Goal: Task Accomplishment & Management: Complete application form

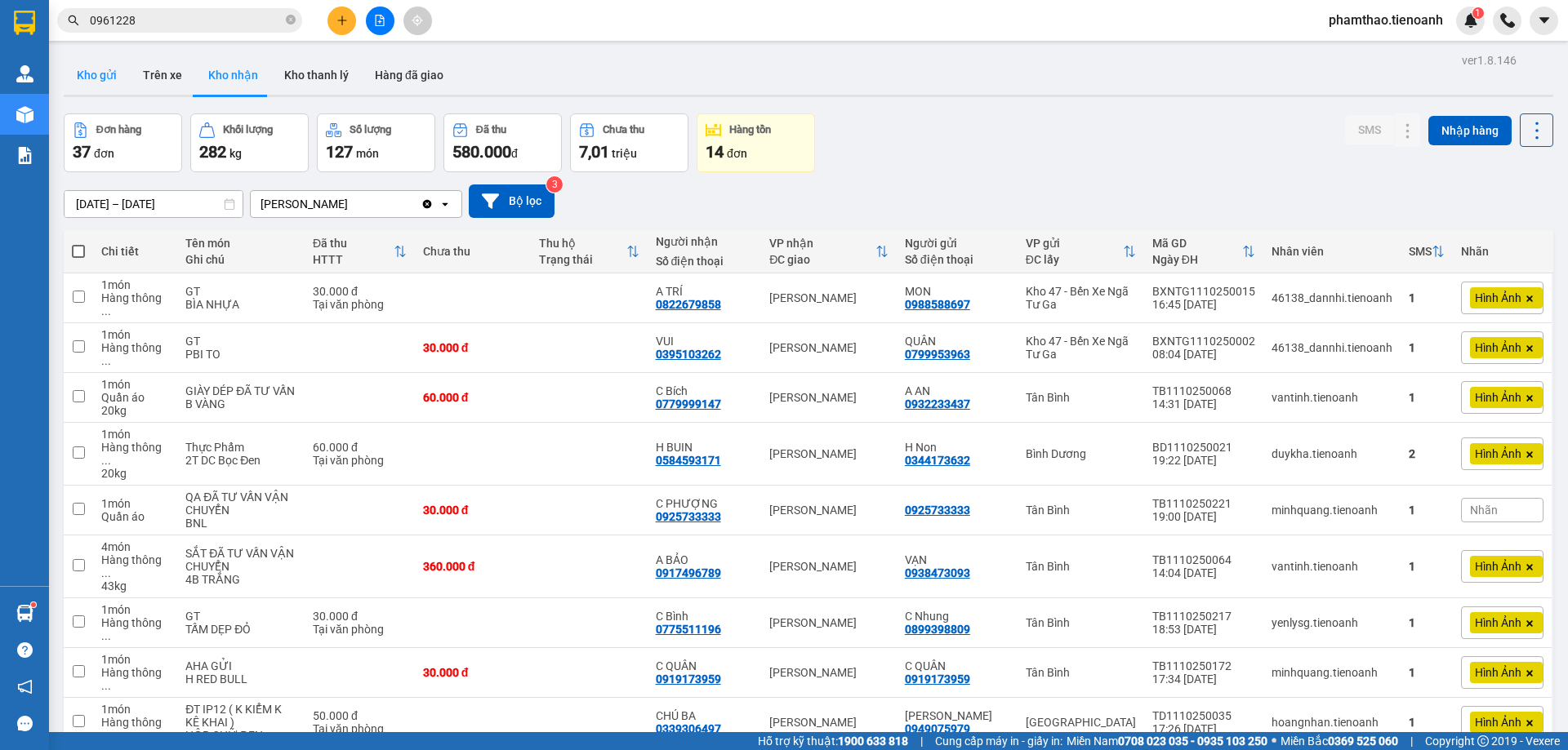
click at [113, 81] on button "Kho gửi" at bounding box center [96, 75] width 66 height 39
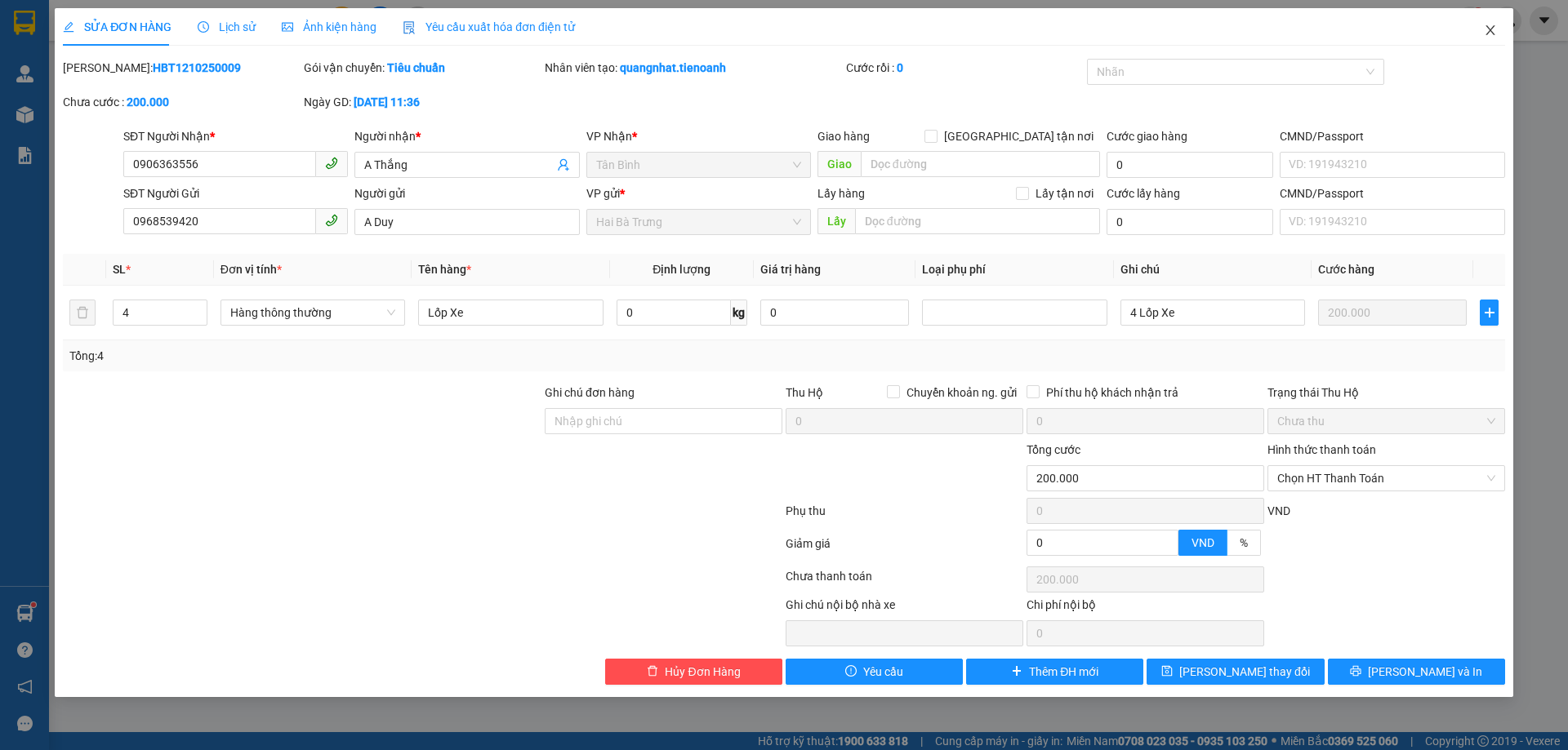
click at [1501, 28] on span "Close" at bounding box center [1490, 30] width 46 height 46
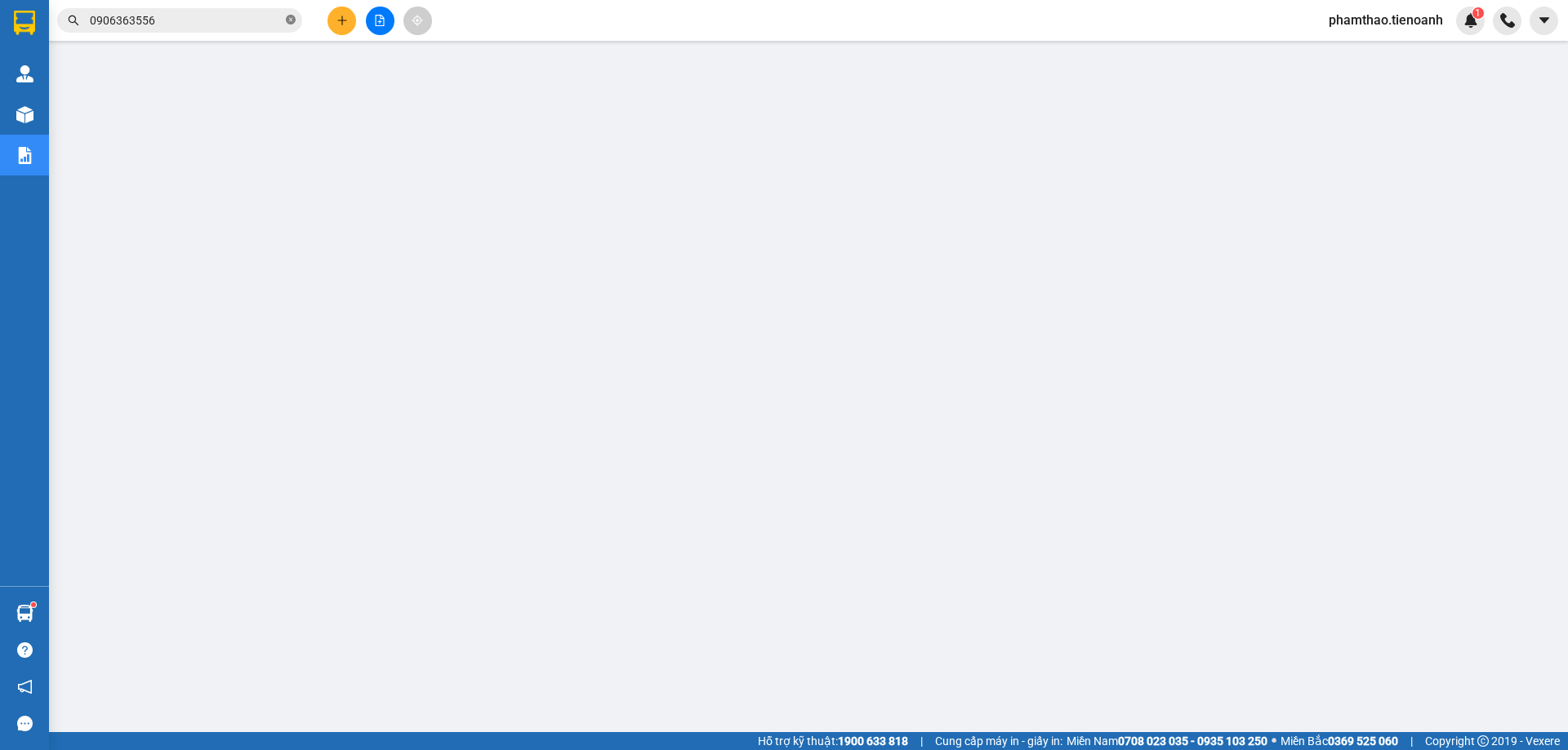
click at [293, 23] on icon "close-circle" at bounding box center [290, 19] width 10 height 10
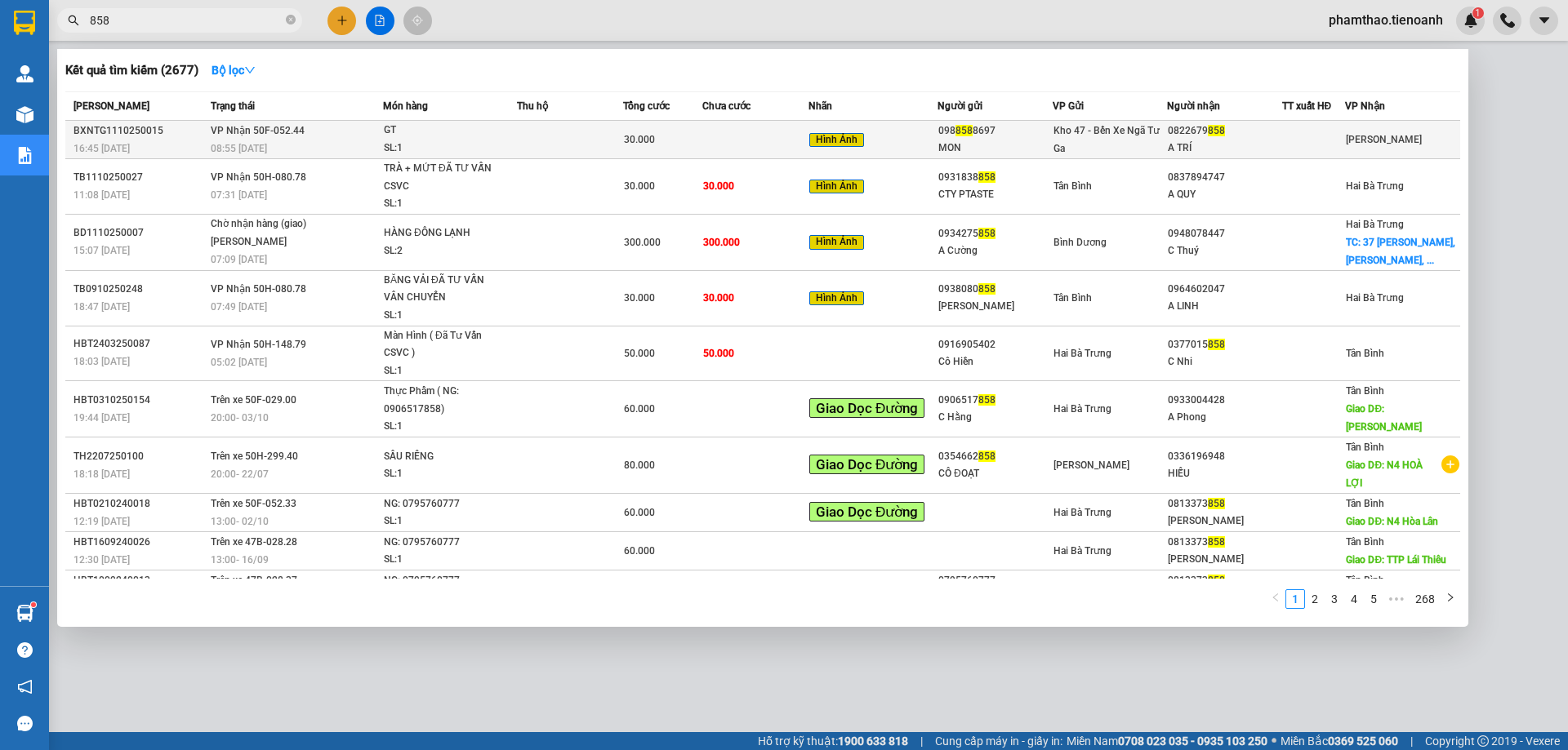
type input "858"
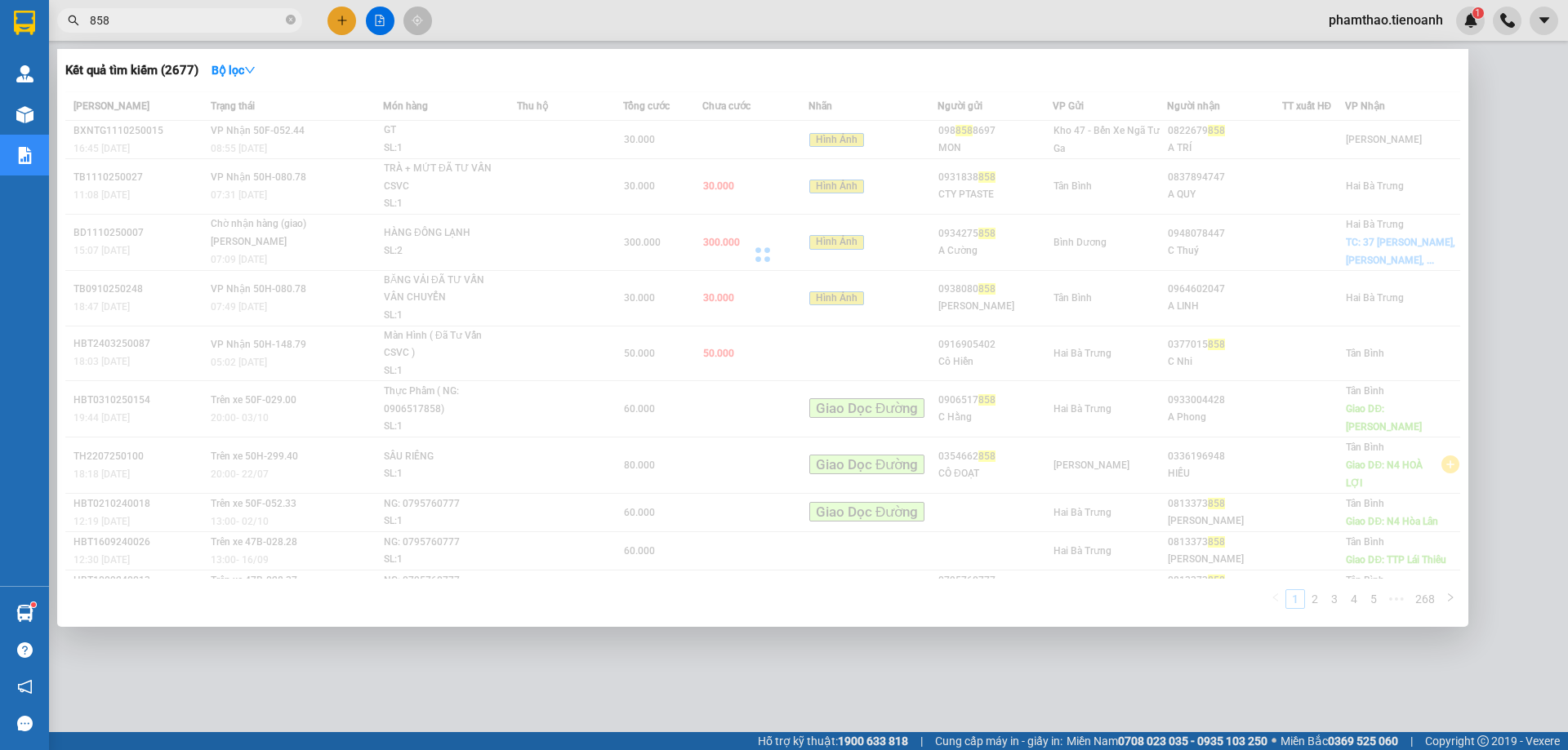
click at [759, 155] on div "Mã ĐH Trạng thái Món hàng Thu hộ Tổng cước Chưa cước Nhãn Người gửi VP Gửi Ngườ…" at bounding box center [762, 355] width 1395 height 528
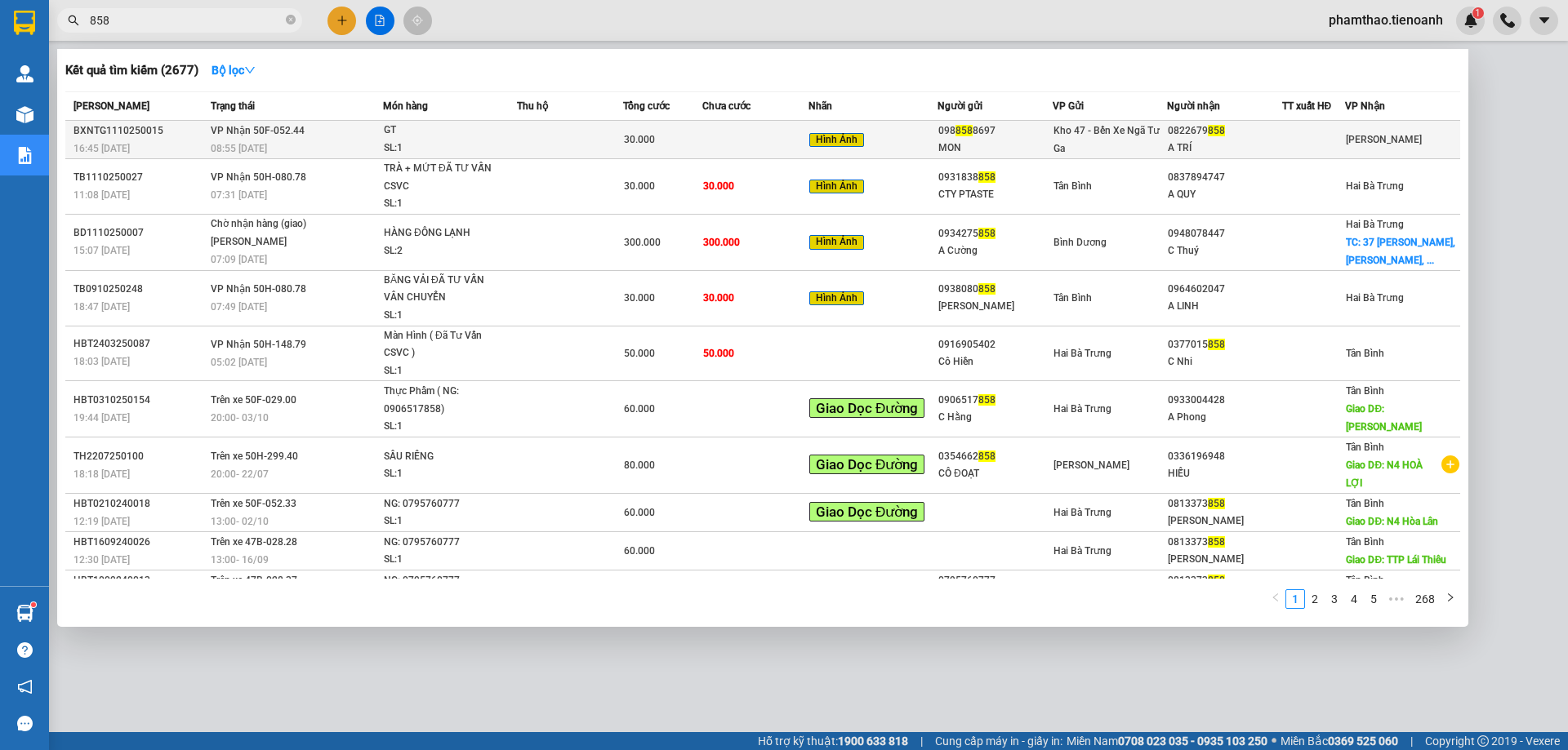
click at [1167, 145] on div "A TRÍ" at bounding box center [1224, 149] width 114 height 17
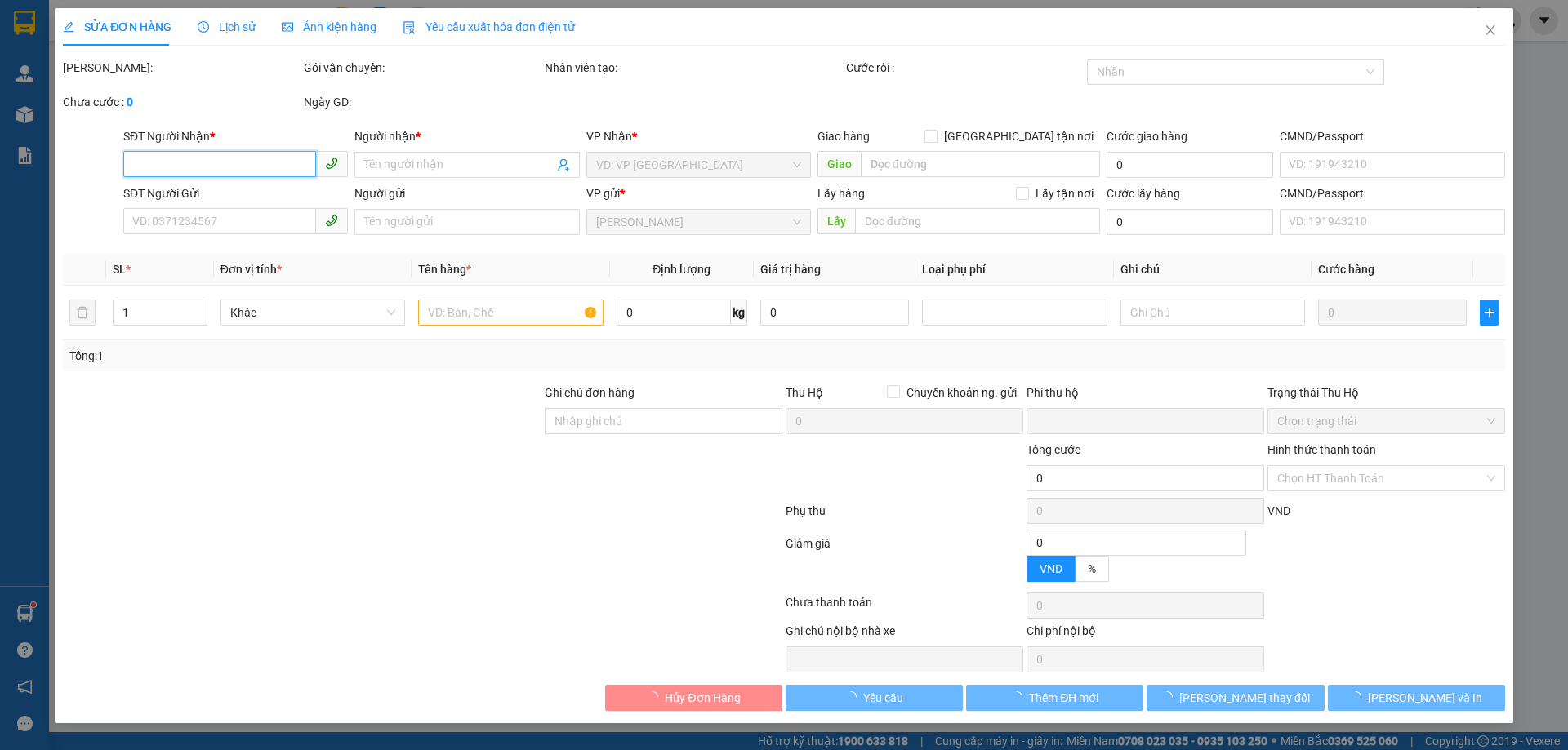
type input "0822679858"
type input "A TRÍ"
type input "0988588697"
type input "MON"
type input "0"
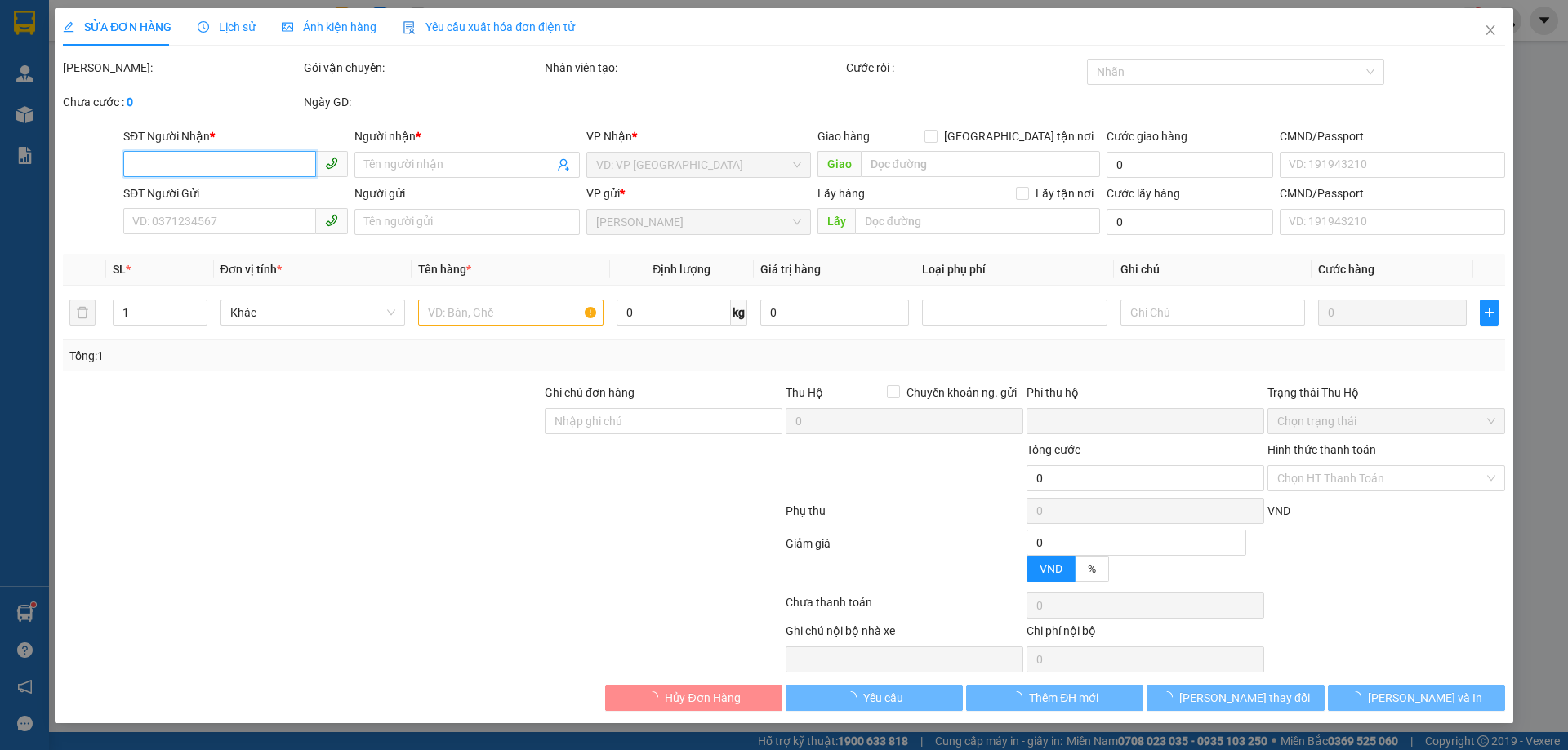
type input "30.000"
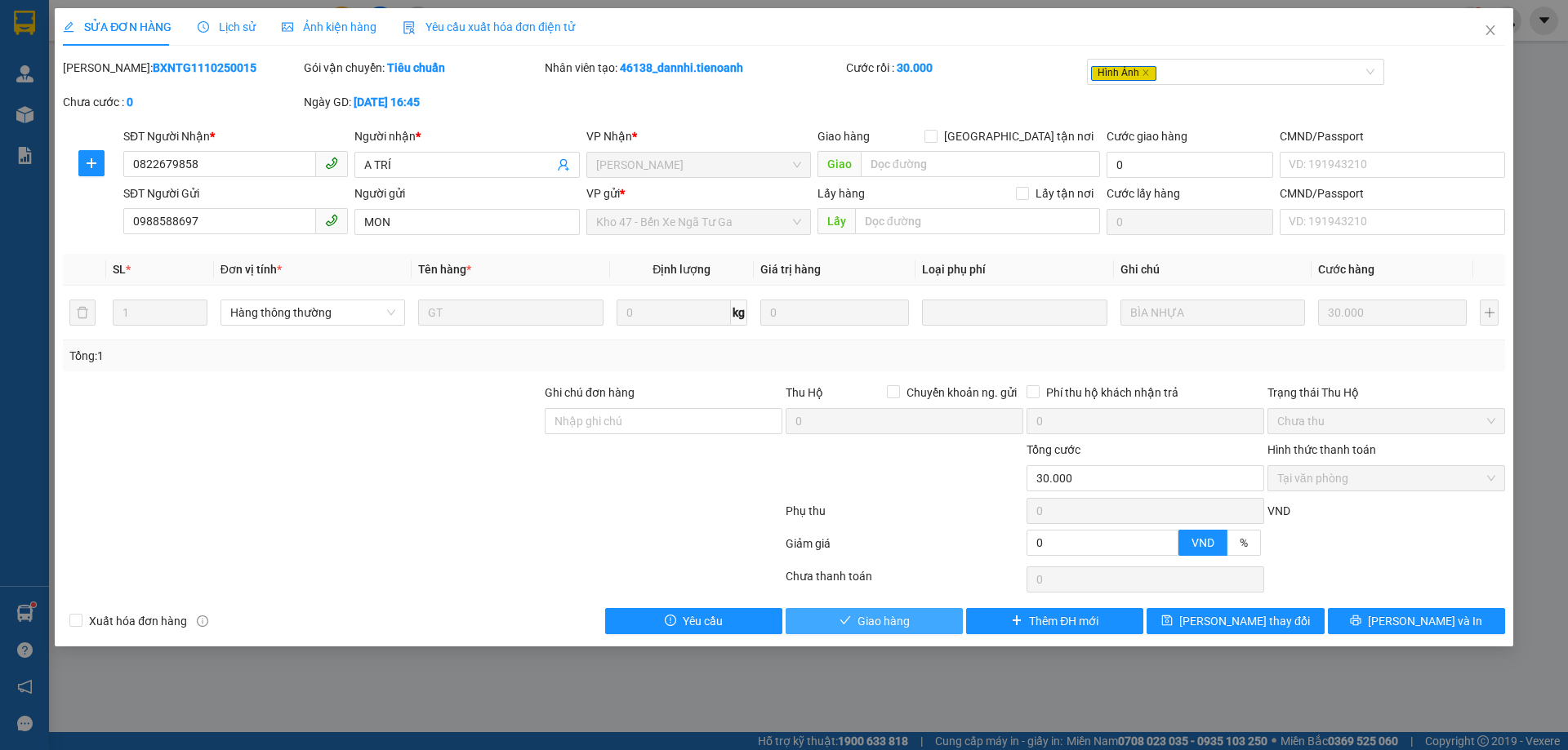
click at [885, 607] on div "Total Paid Fee 30.000 Total UnPaid Fee 0 Cash Collection Total Fee Mã ĐH: BXNTG…" at bounding box center [783, 347] width 1442 height 575
click at [874, 608] on button "Giao hàng" at bounding box center [874, 621] width 177 height 26
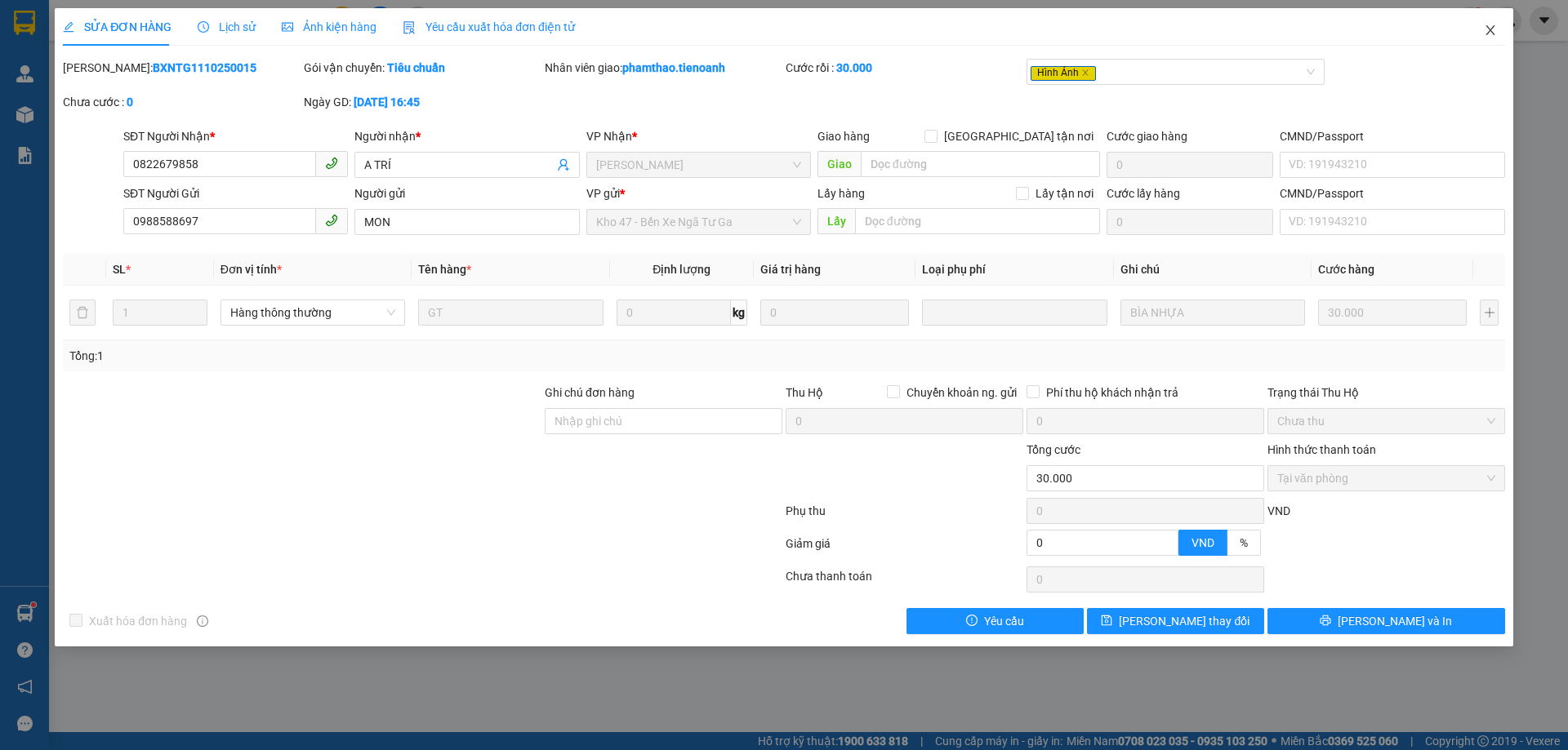
click at [1497, 23] on span "Close" at bounding box center [1490, 30] width 46 height 46
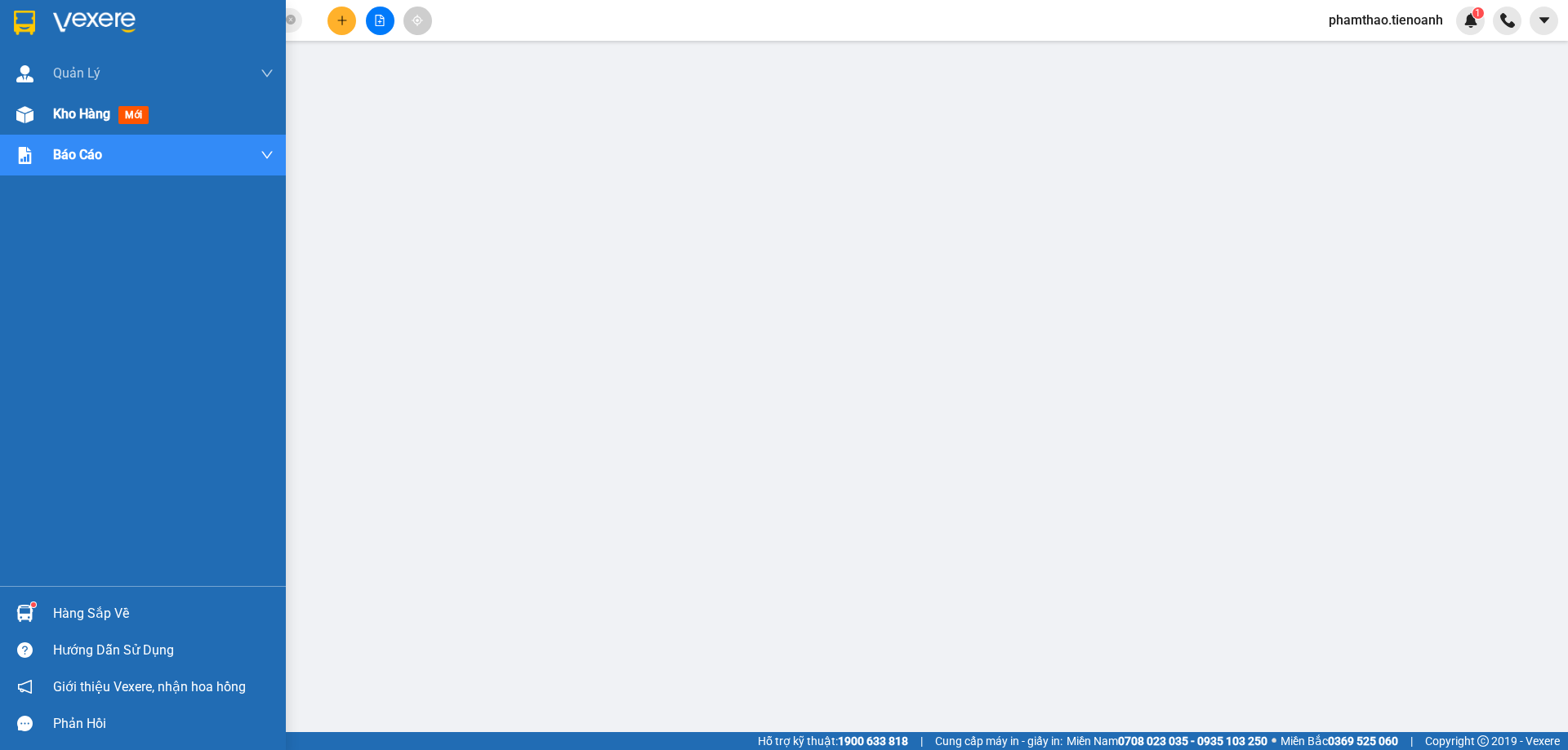
click at [44, 121] on div "Kho hàng mới" at bounding box center [143, 114] width 286 height 41
click at [68, 114] on span "Kho hàng" at bounding box center [82, 114] width 57 height 16
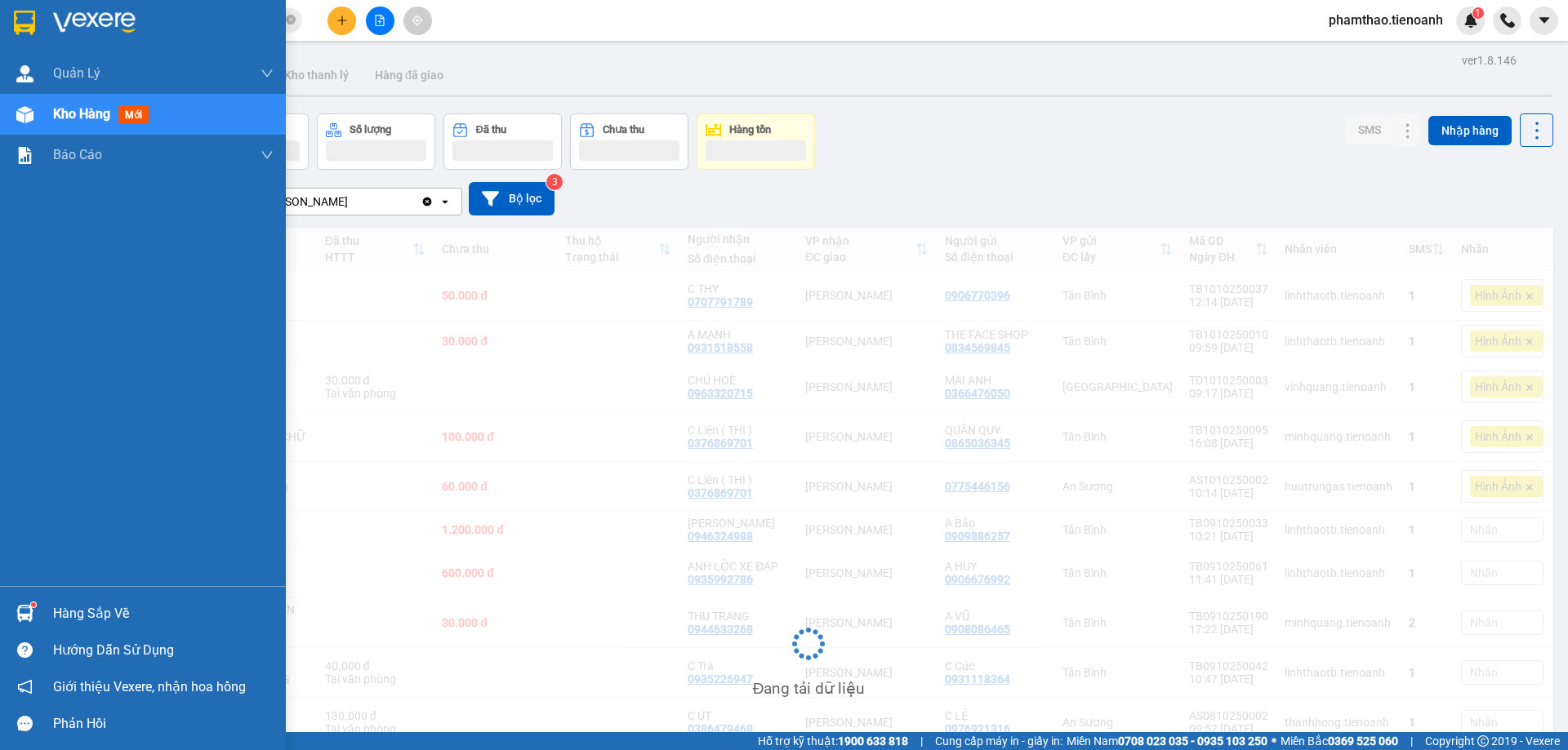
click at [74, 111] on span "Kho hàng" at bounding box center [82, 114] width 57 height 16
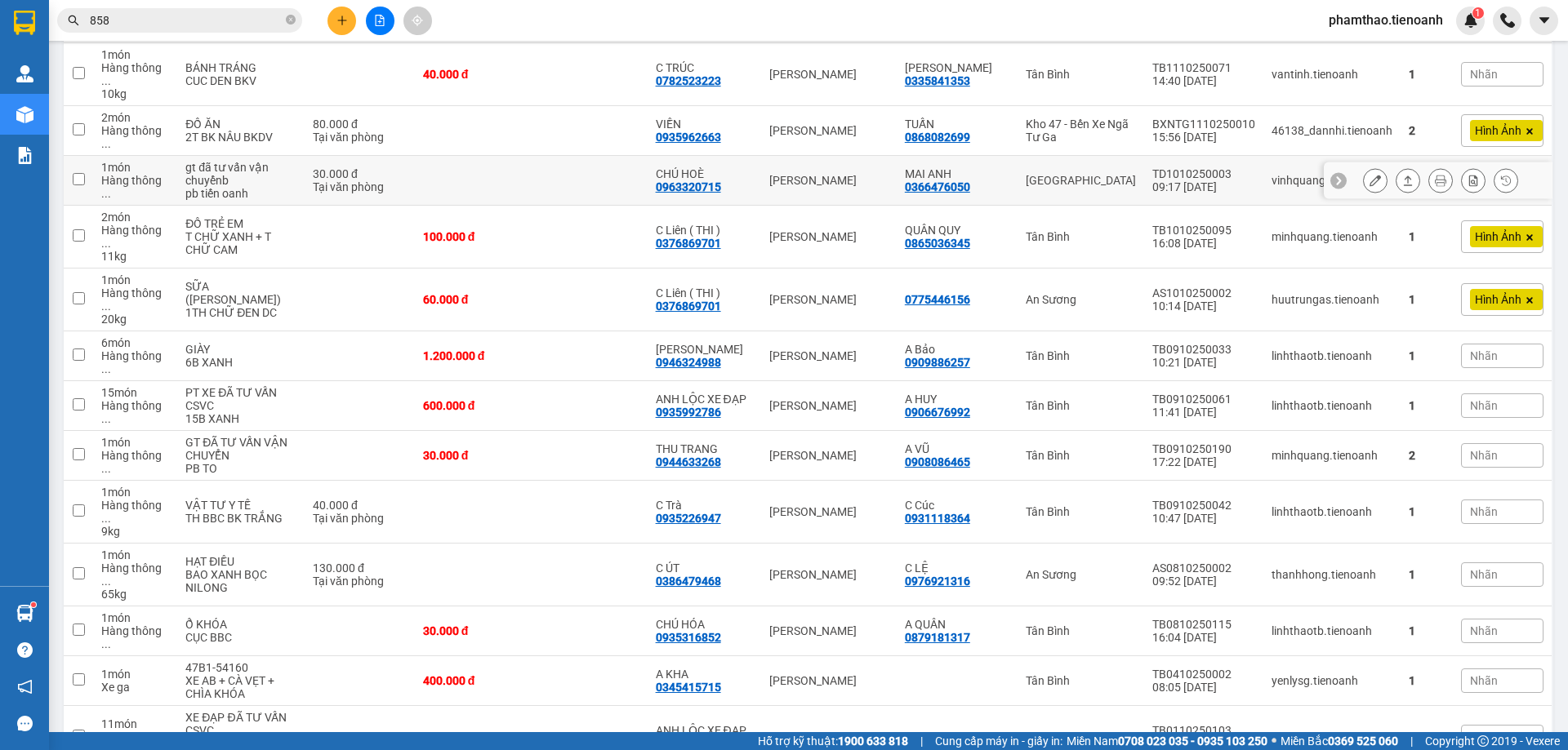
scroll to position [654, 0]
